Goal: Task Accomplishment & Management: Use online tool/utility

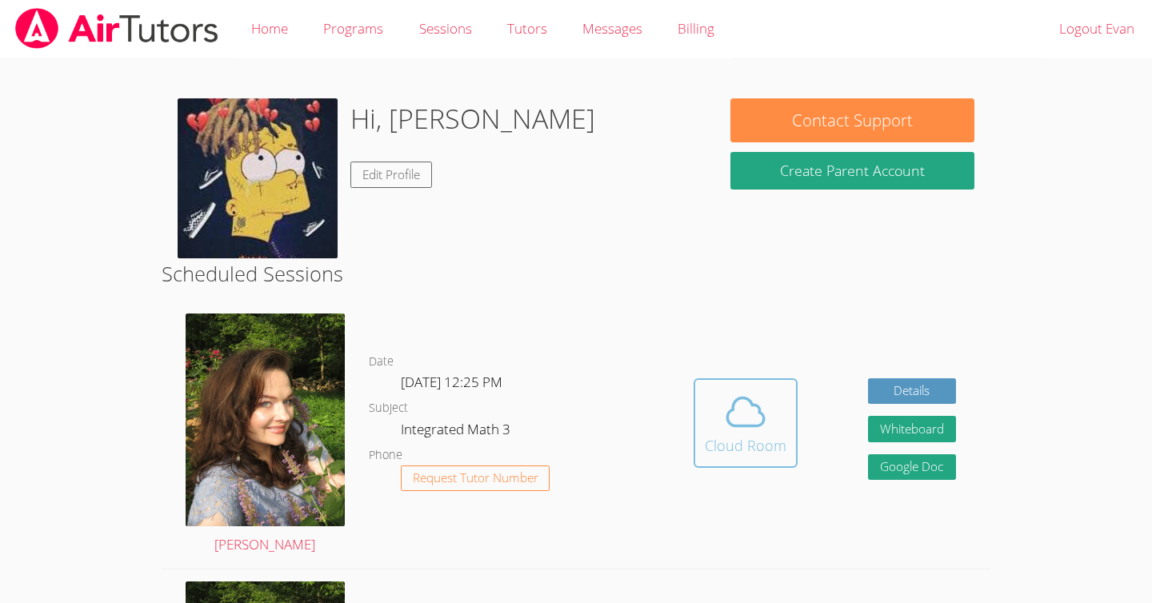
click at [737, 409] on icon at bounding box center [745, 412] width 45 height 45
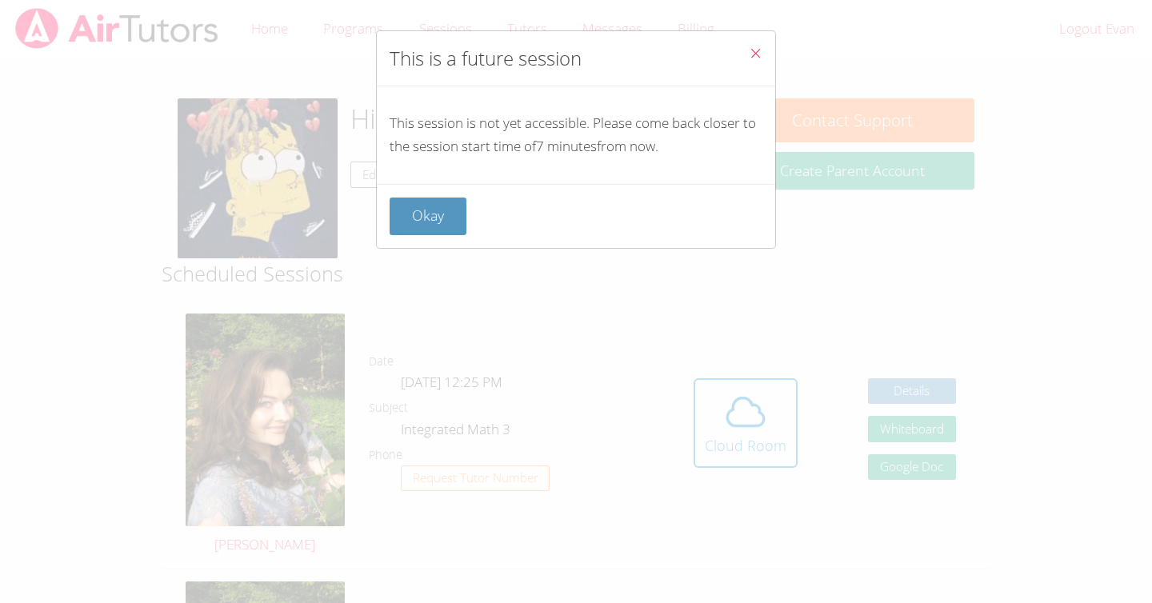
click at [750, 54] on icon "Close" at bounding box center [756, 53] width 14 height 14
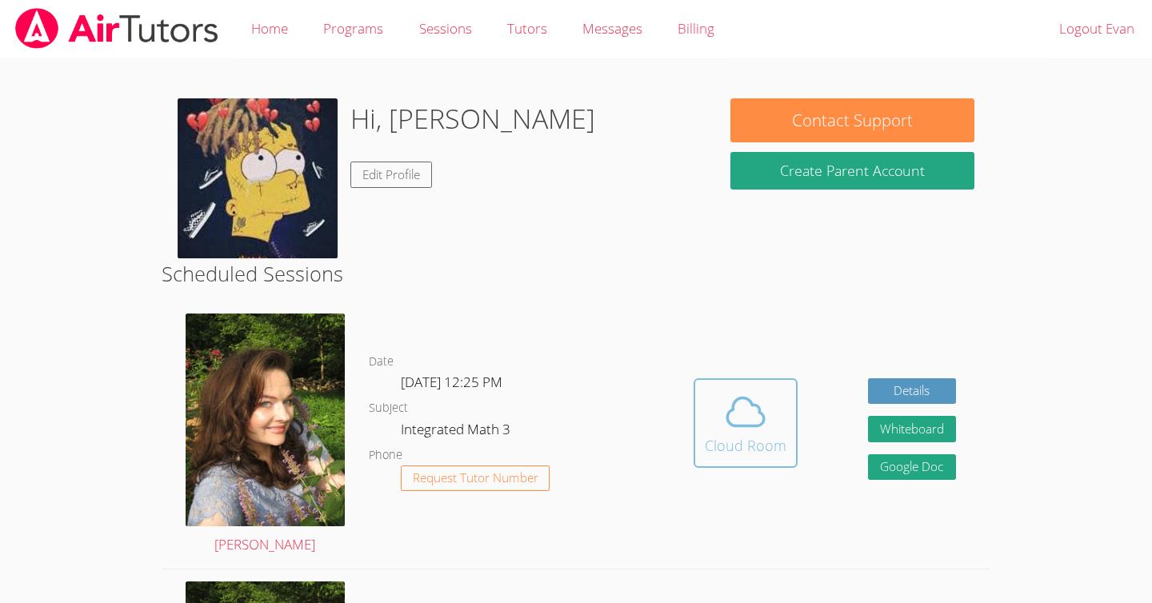
click at [744, 413] on icon at bounding box center [745, 412] width 45 height 45
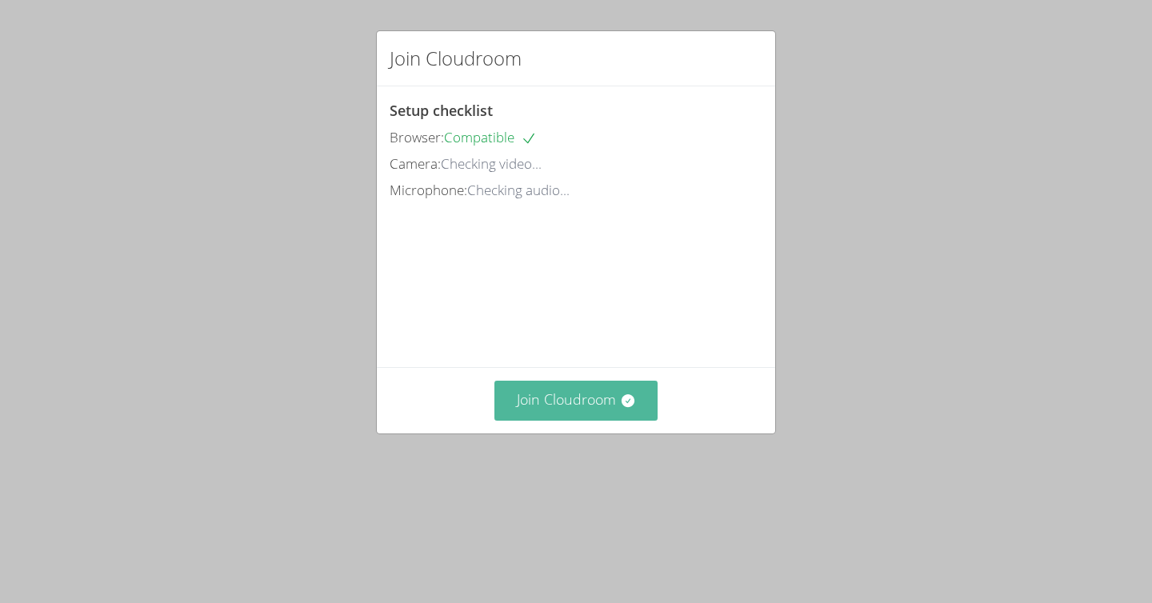
click at [563, 420] on button "Join Cloudroom" at bounding box center [576, 400] width 164 height 39
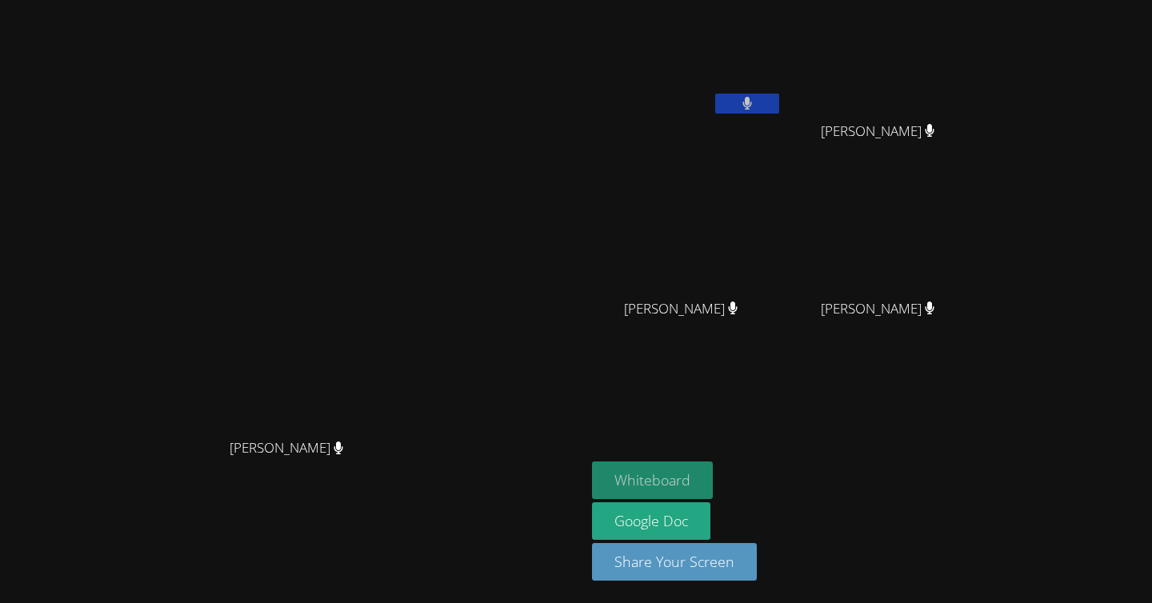
click at [713, 474] on button "Whiteboard" at bounding box center [652, 481] width 121 height 38
